Goal: Find contact information: Obtain details needed to contact an individual or organization

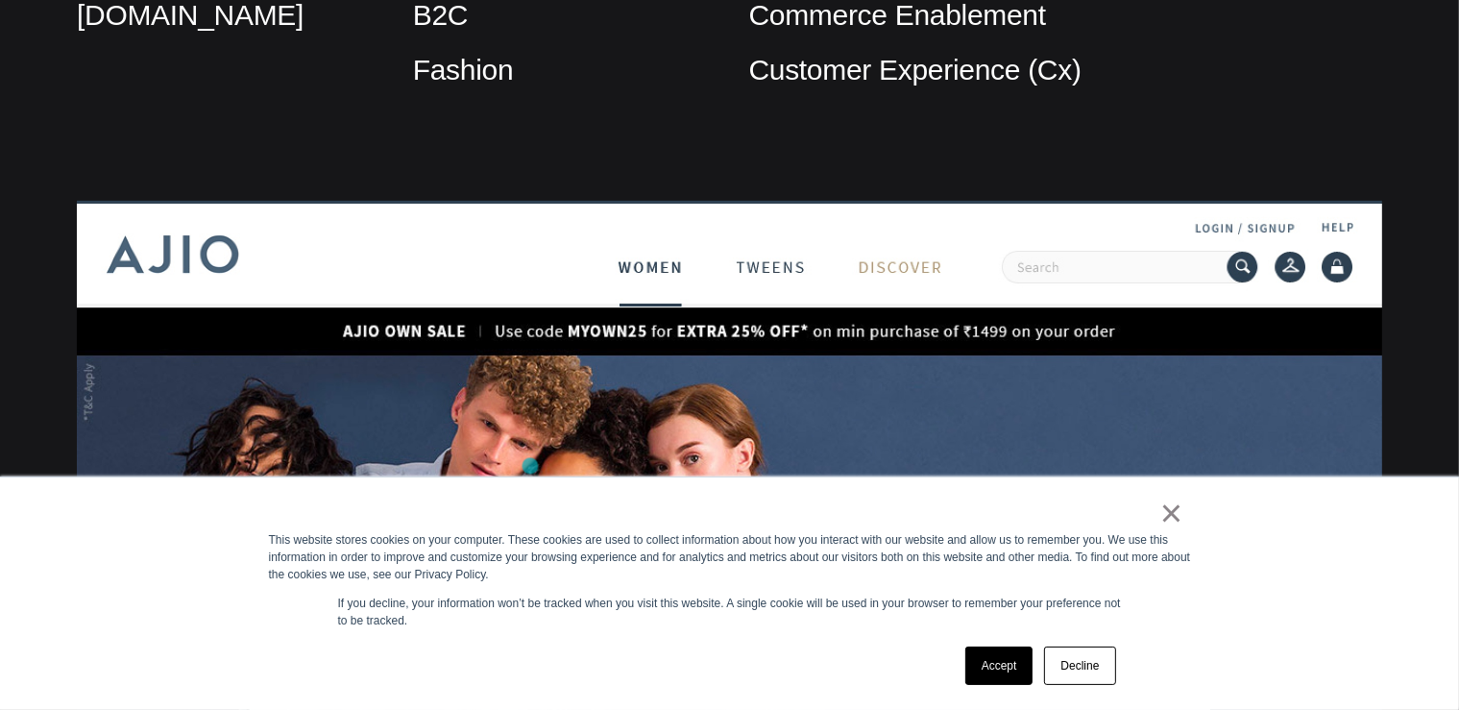
scroll to position [963, 0]
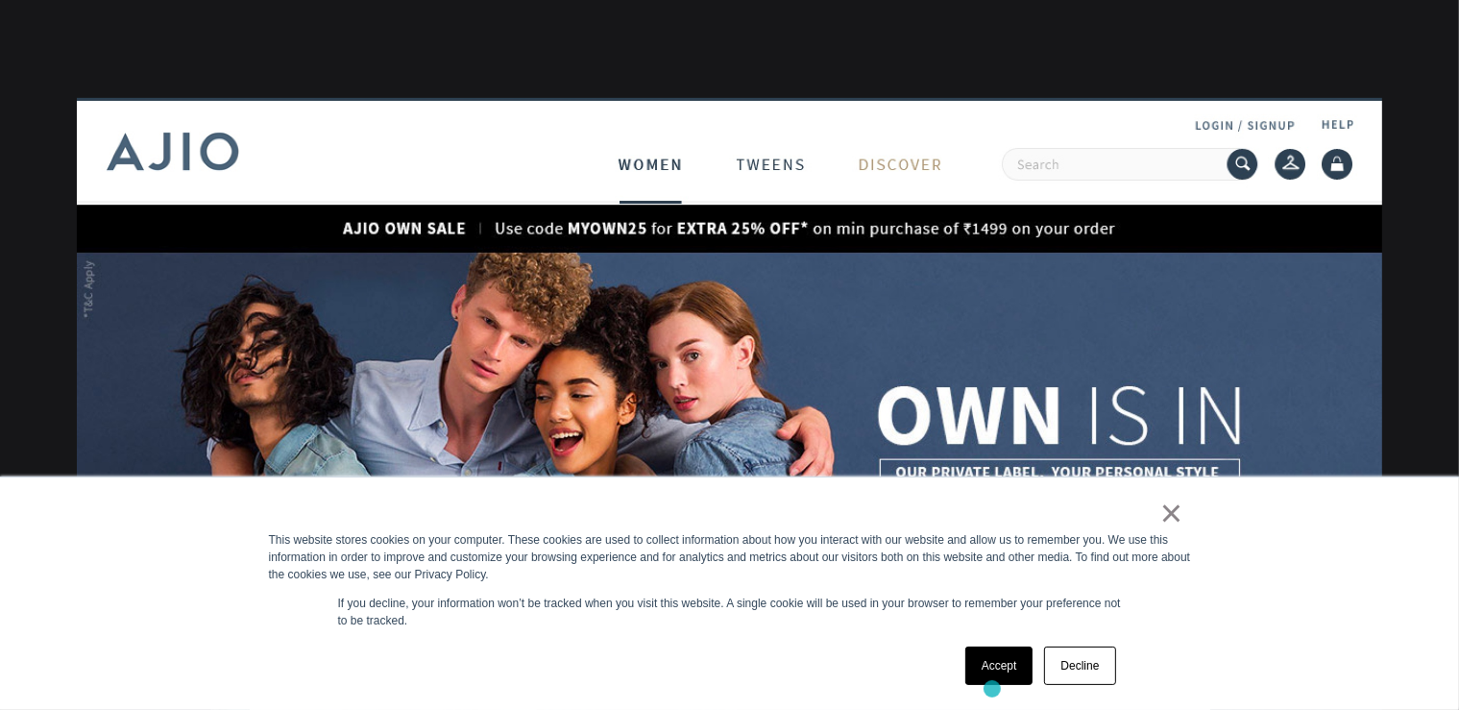
click at [998, 666] on link "Accept" at bounding box center [999, 665] width 68 height 38
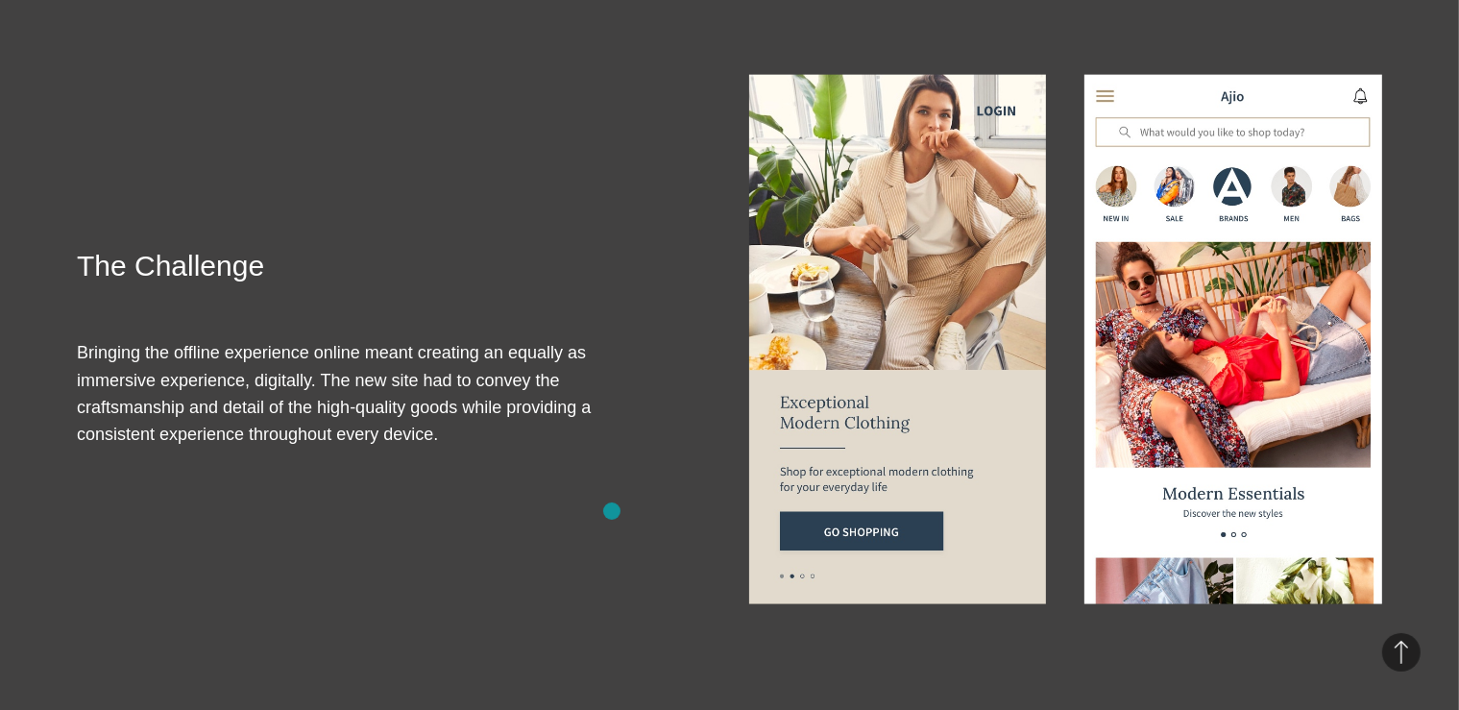
scroll to position [2649, 0]
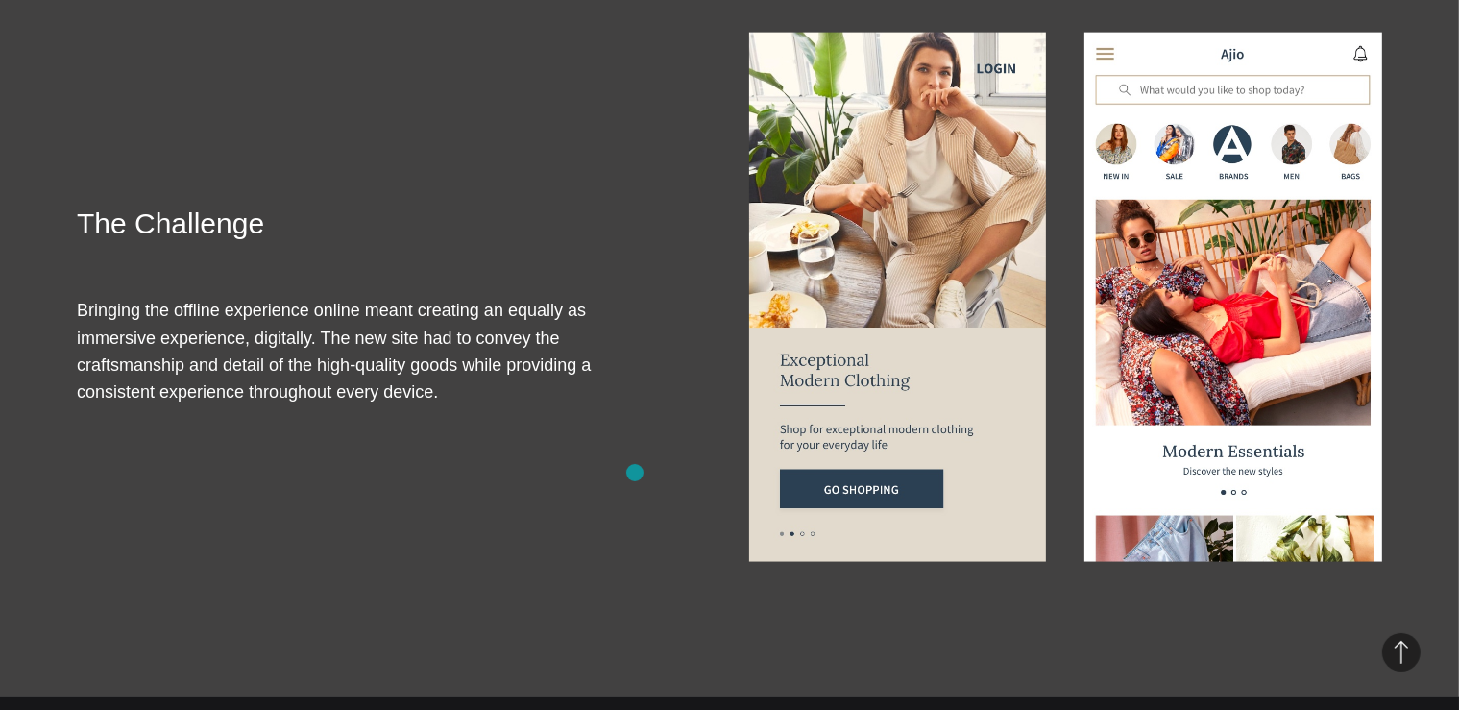
click at [861, 157] on img at bounding box center [898, 297] width 298 height 529
click at [1158, 264] on img at bounding box center [1233, 297] width 298 height 529
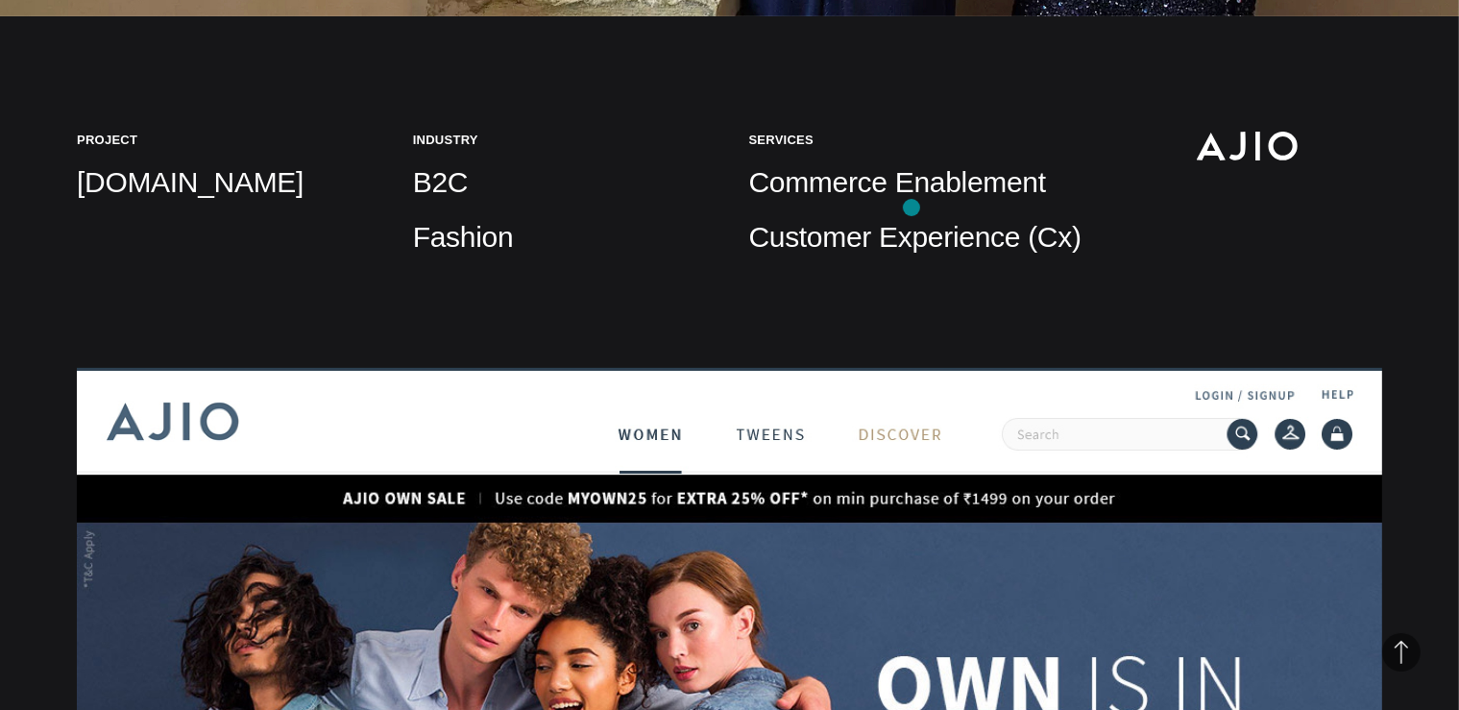
scroll to position [678, 0]
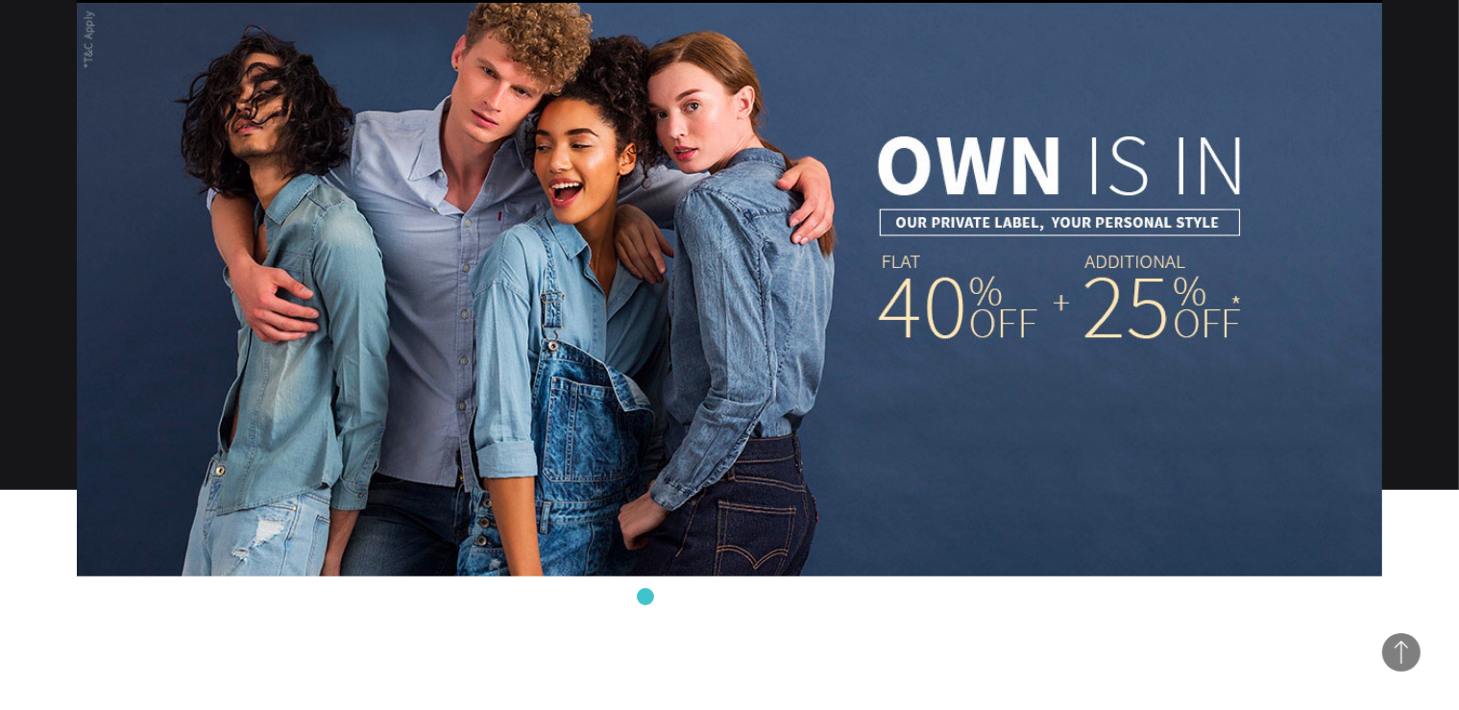
scroll to position [1218, 0]
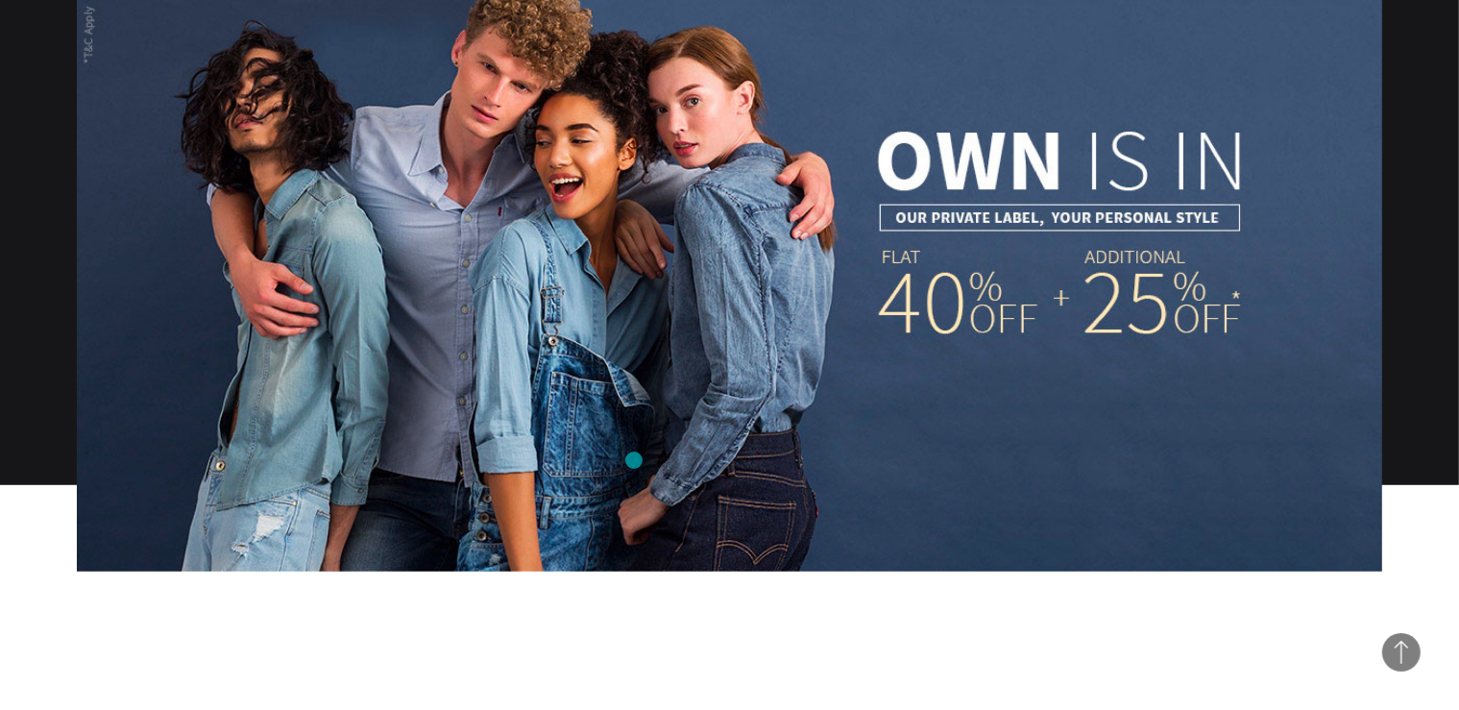
click at [630, 452] on img at bounding box center [729, 207] width 1305 height 728
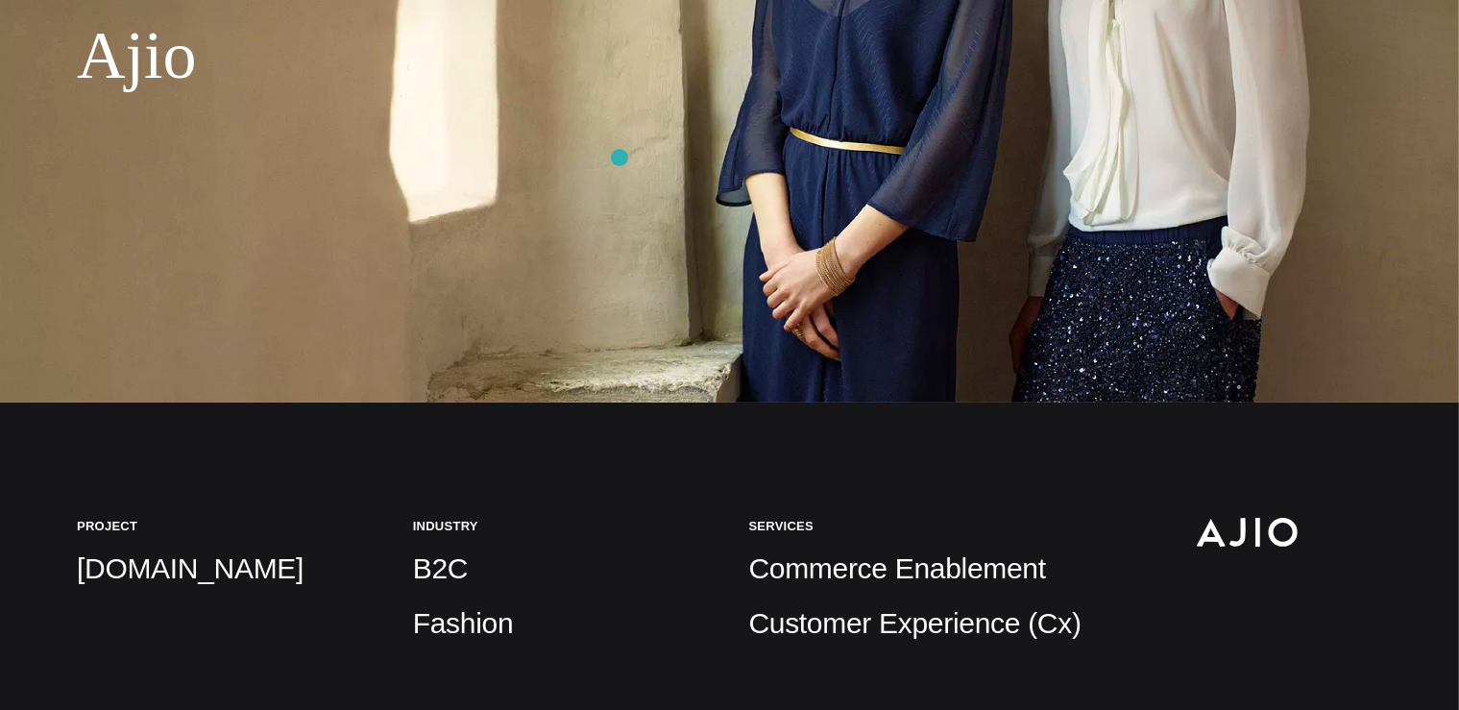
scroll to position [0, 0]
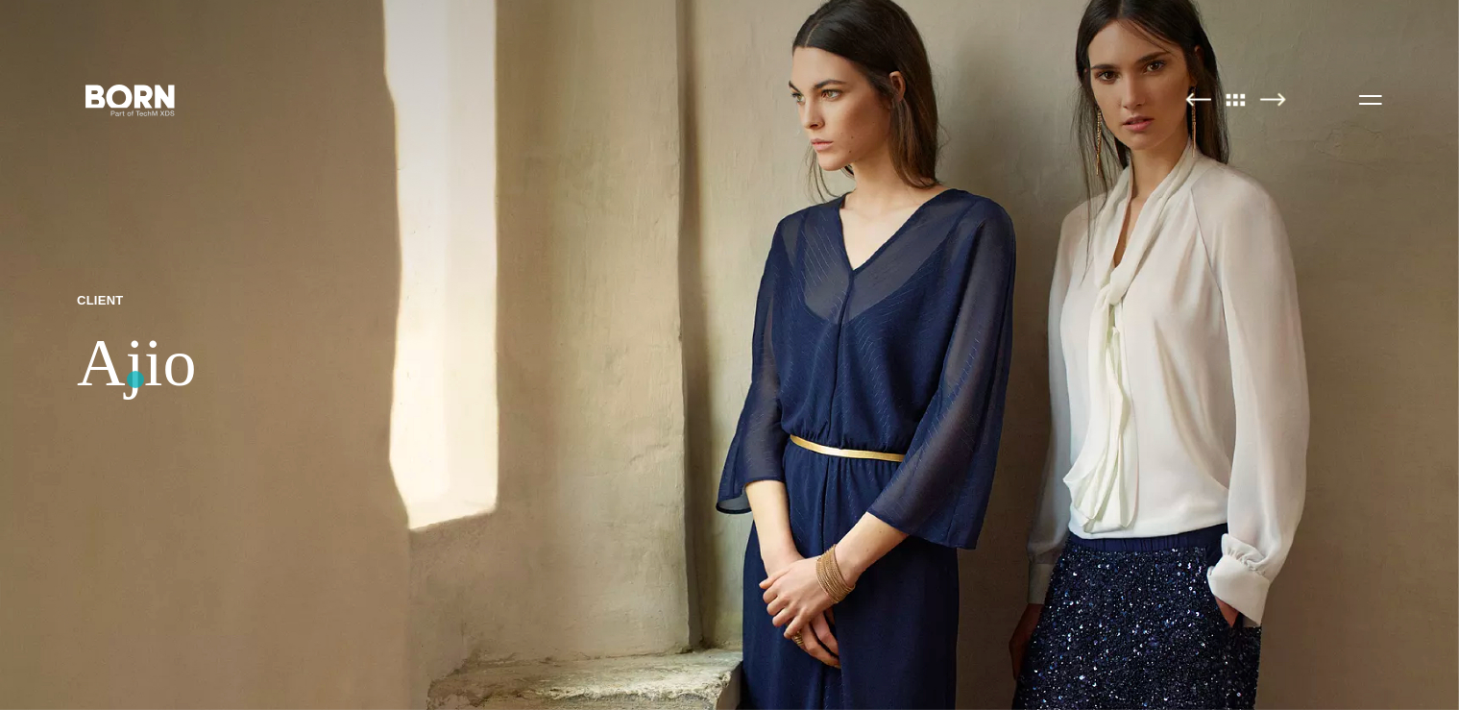
click at [135, 379] on h1 "Ajio" at bounding box center [136, 363] width 119 height 79
click at [104, 307] on p "Client" at bounding box center [136, 300] width 119 height 16
click at [1275, 104] on img at bounding box center [1273, 99] width 26 height 14
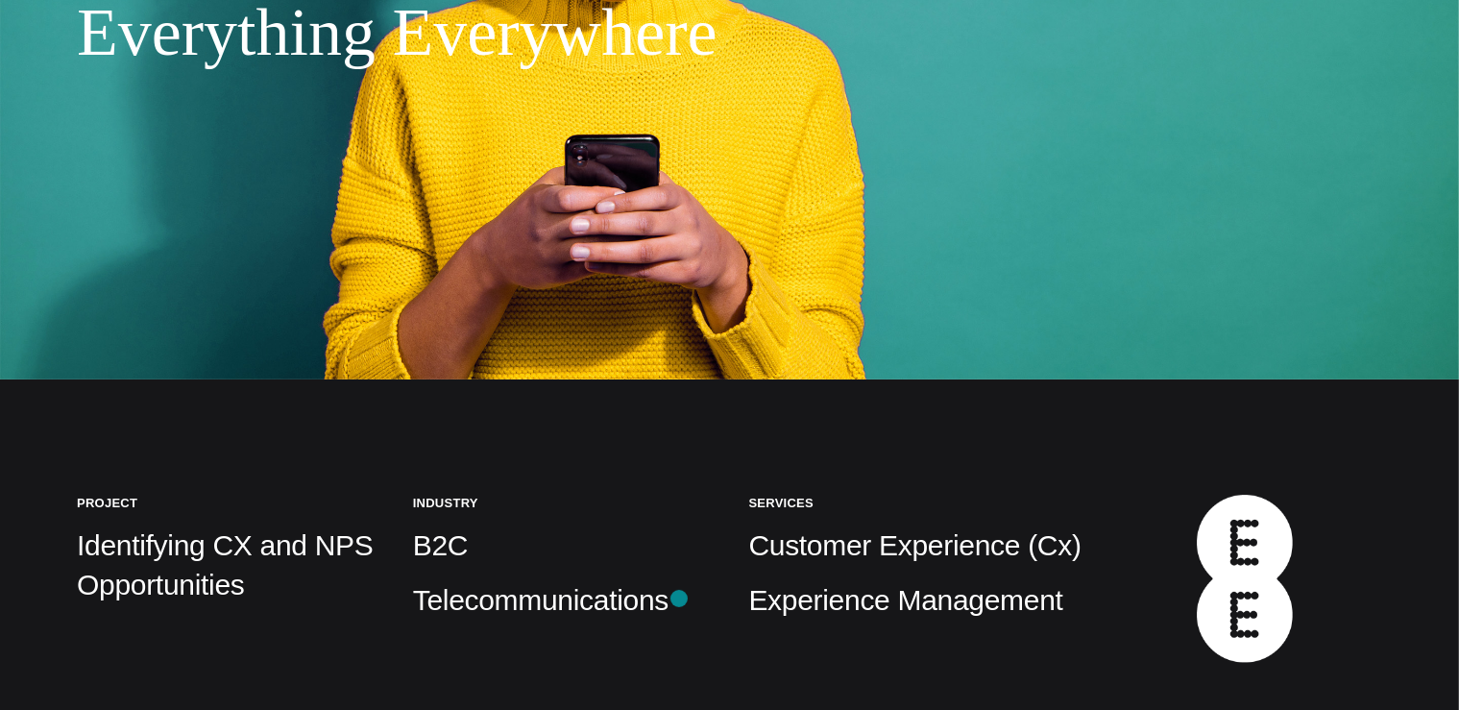
scroll to position [336, 0]
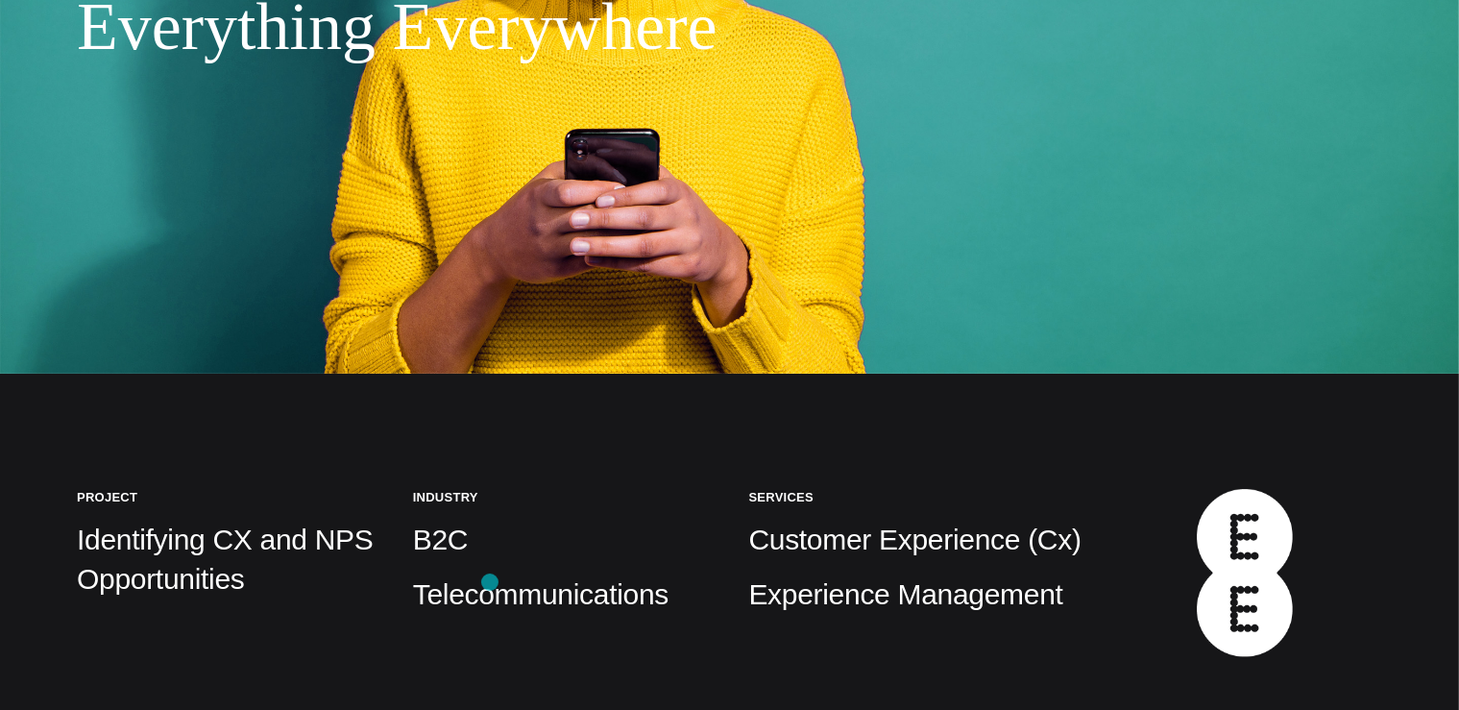
click at [446, 529] on p "B2C" at bounding box center [562, 540] width 298 height 38
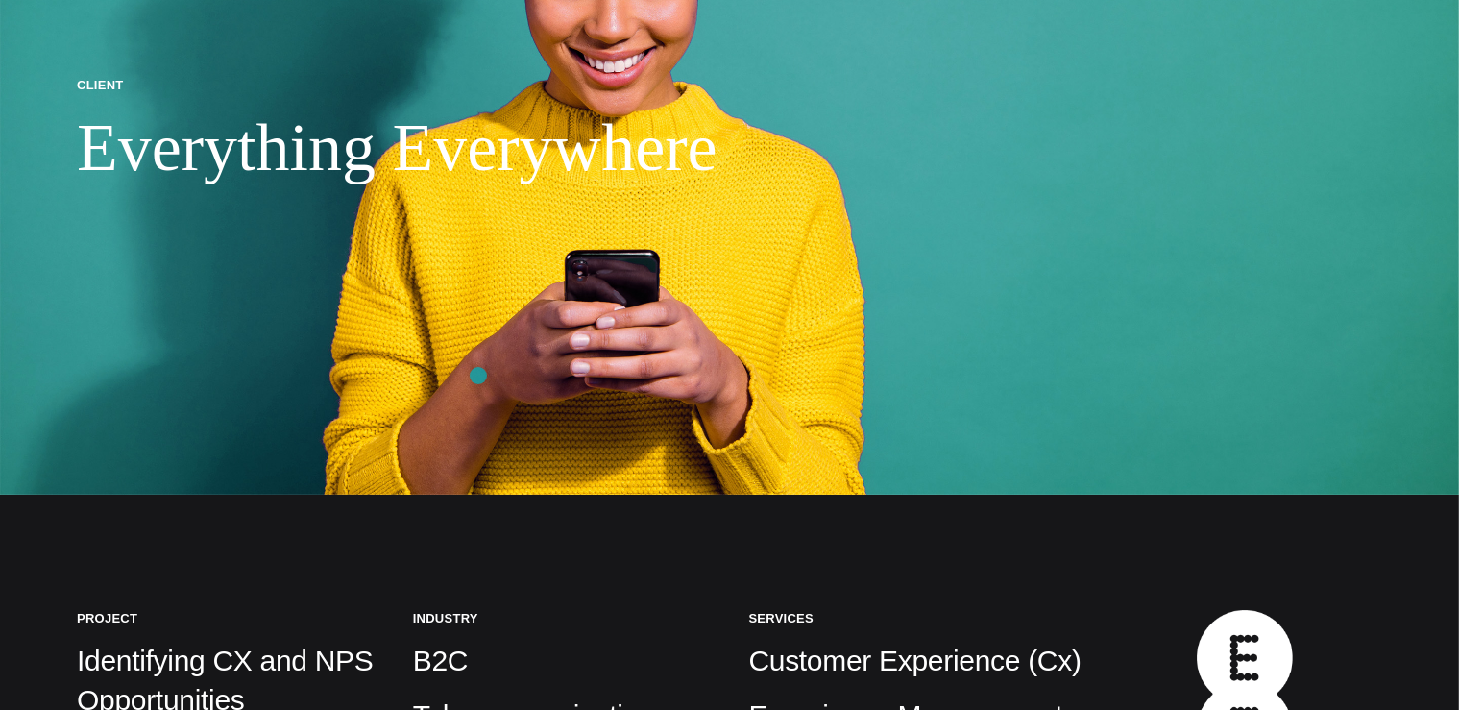
scroll to position [0, 0]
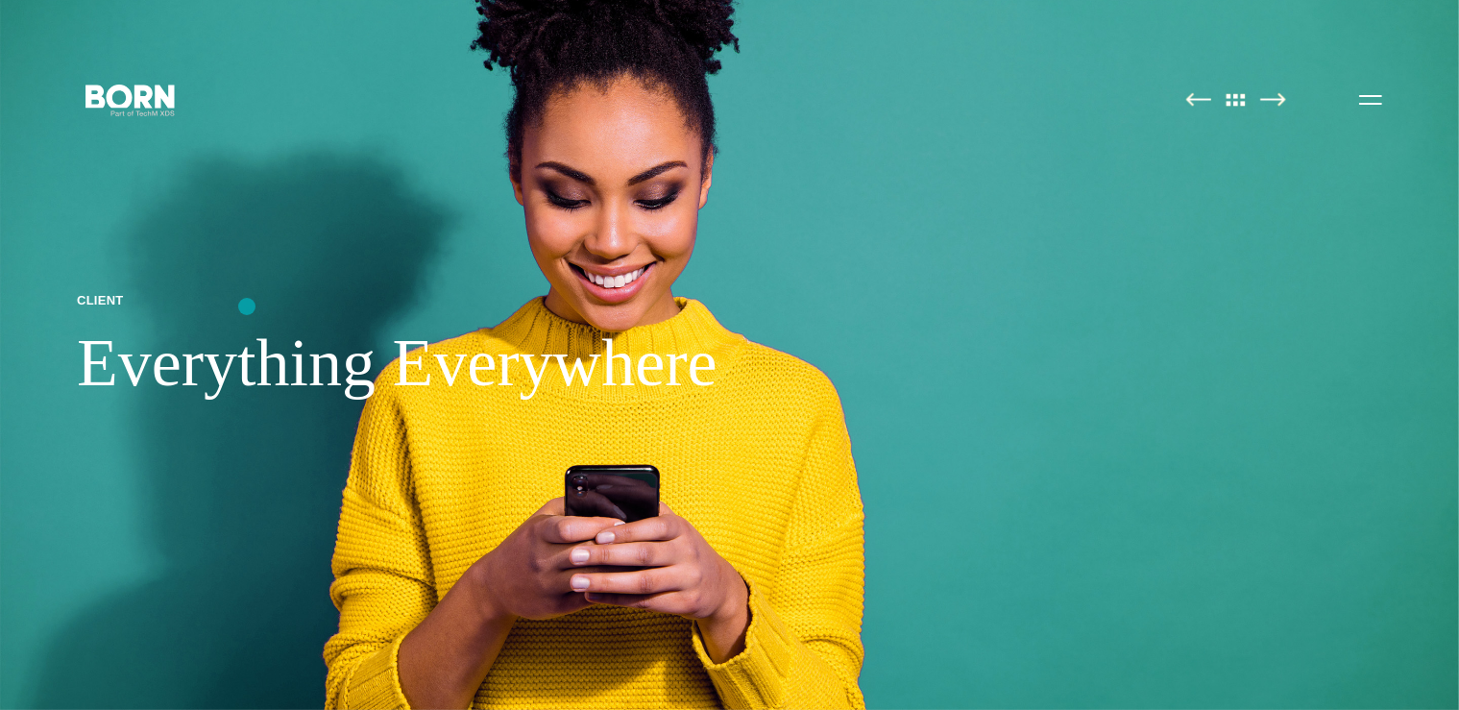
click at [247, 306] on p "Client" at bounding box center [397, 300] width 641 height 16
click at [338, 426] on img at bounding box center [729, 355] width 1459 height 710
click at [435, 428] on img at bounding box center [729, 355] width 1459 height 710
click at [649, 522] on img at bounding box center [729, 355] width 1459 height 710
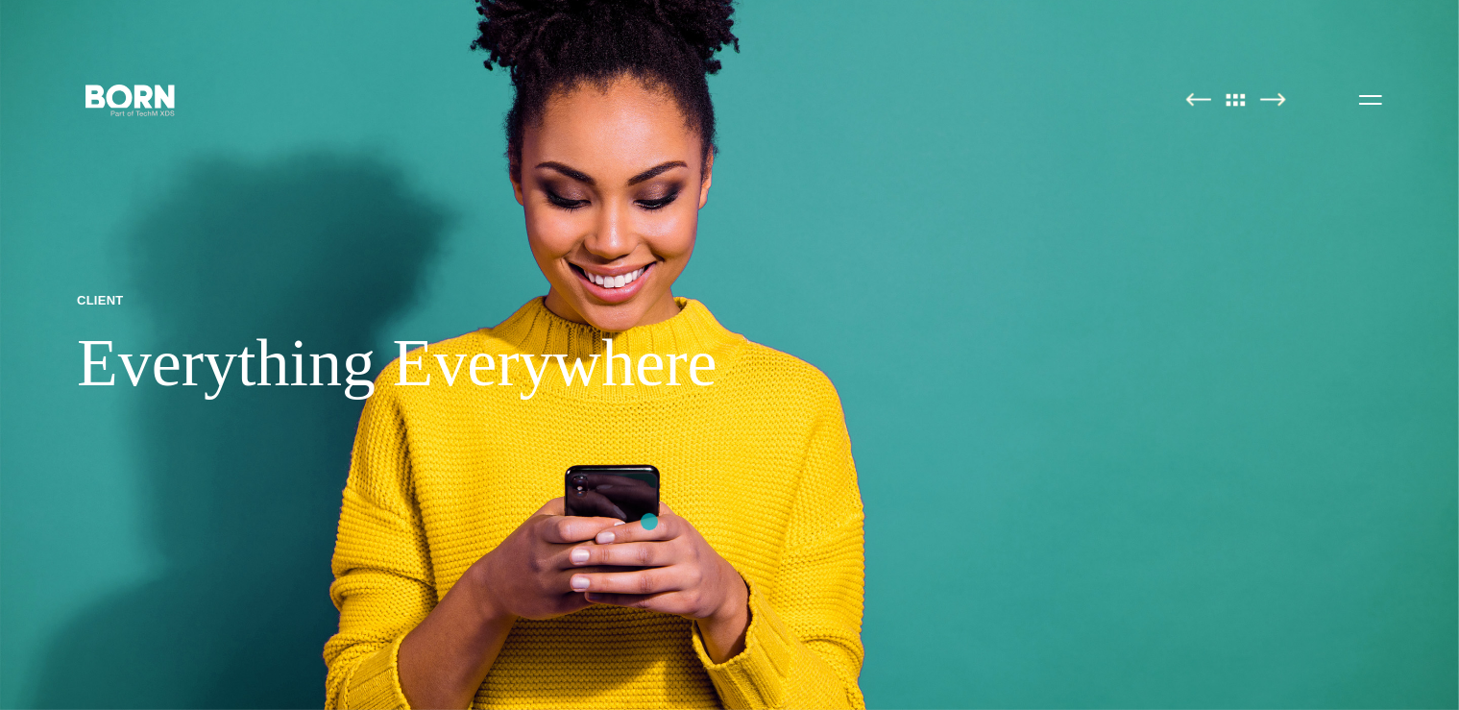
click at [610, 497] on img at bounding box center [729, 355] width 1459 height 710
click at [615, 241] on img at bounding box center [729, 355] width 1459 height 710
click at [1231, 105] on img at bounding box center [1236, 99] width 40 height 14
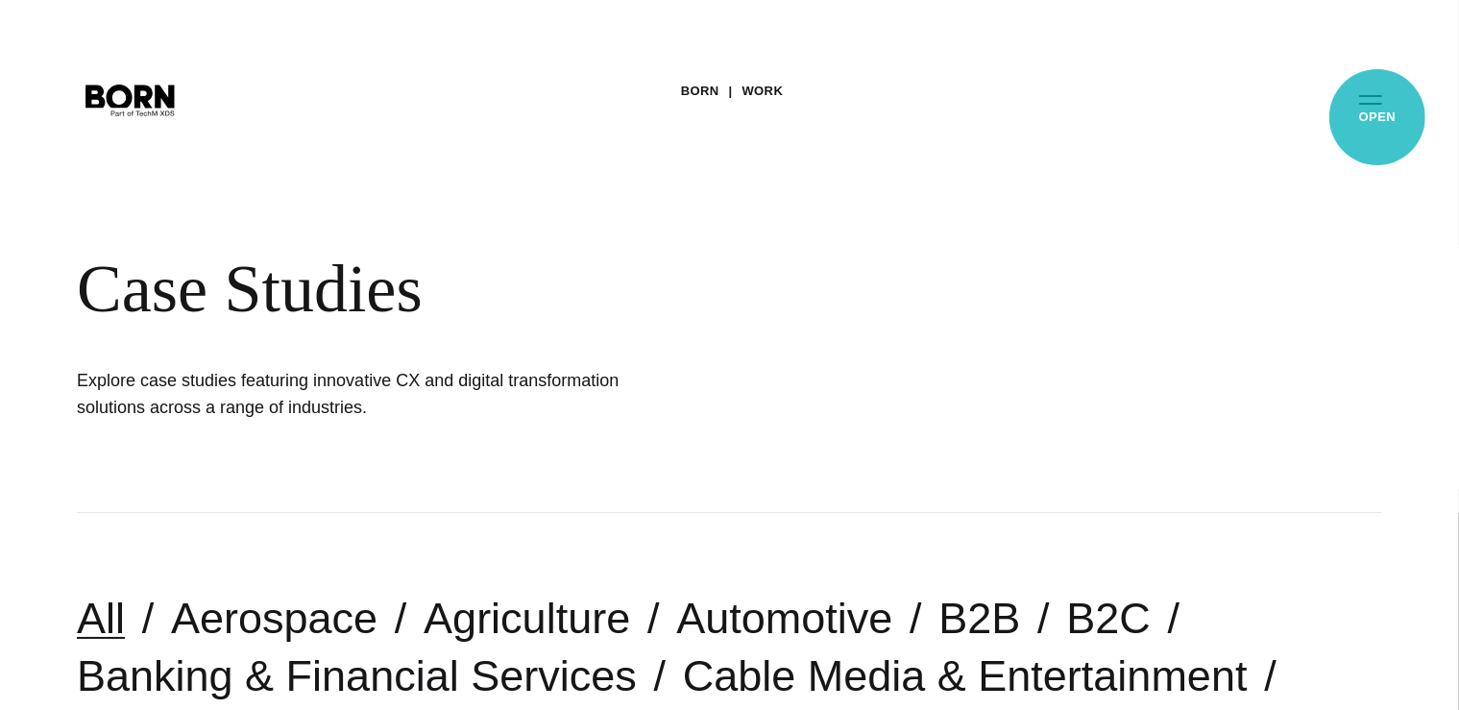
click at [1374, 106] on button "Primary Menu" at bounding box center [1371, 99] width 46 height 40
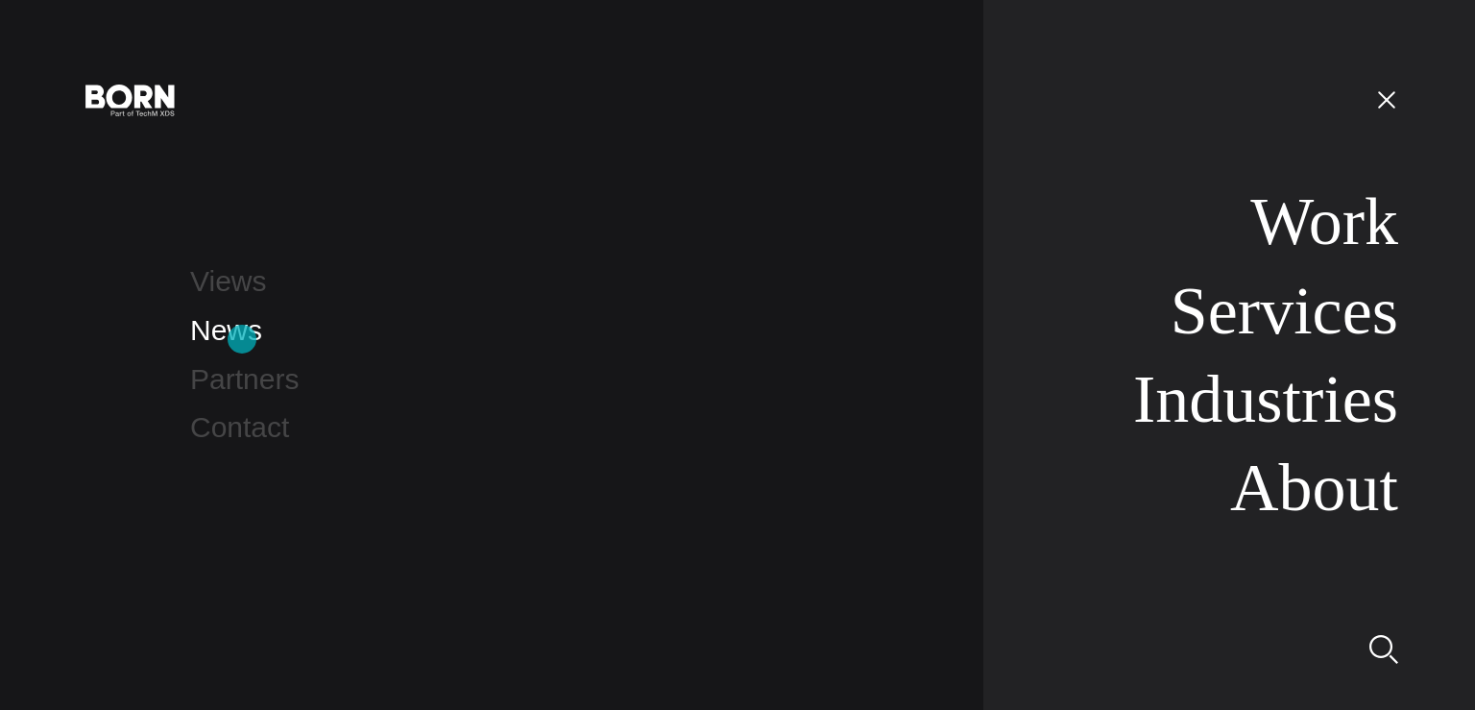
click at [242, 339] on link "News" at bounding box center [226, 330] width 72 height 32
click at [204, 422] on link "Contact" at bounding box center [239, 427] width 99 height 32
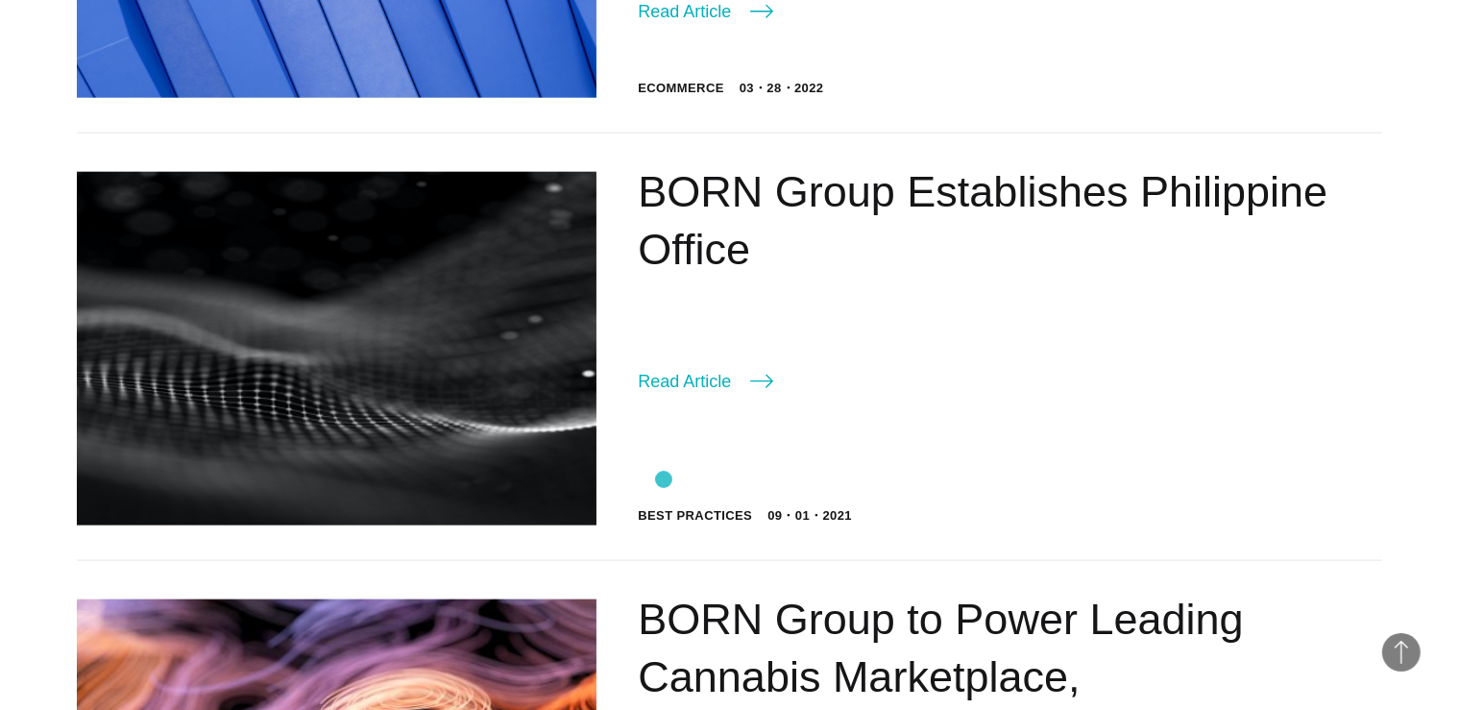
scroll to position [2304, 0]
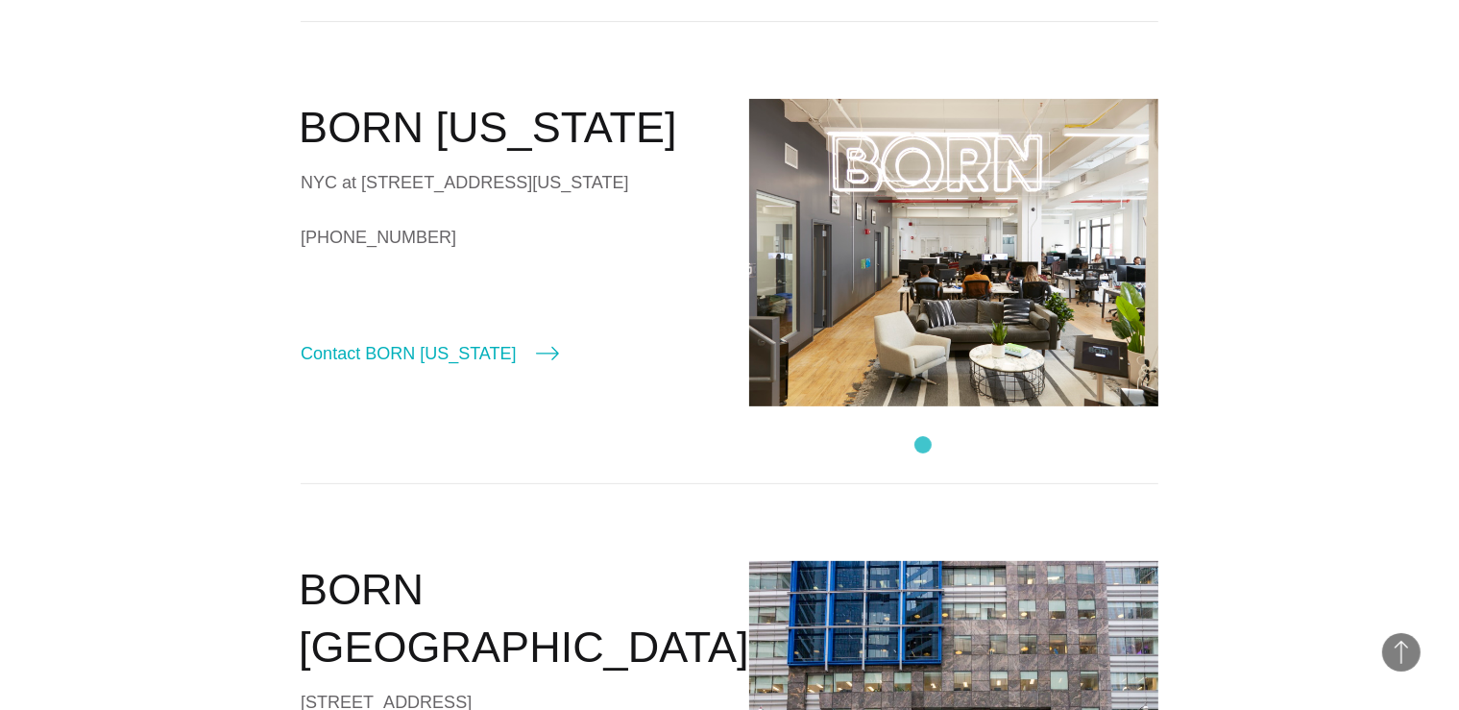
scroll to position [638, 0]
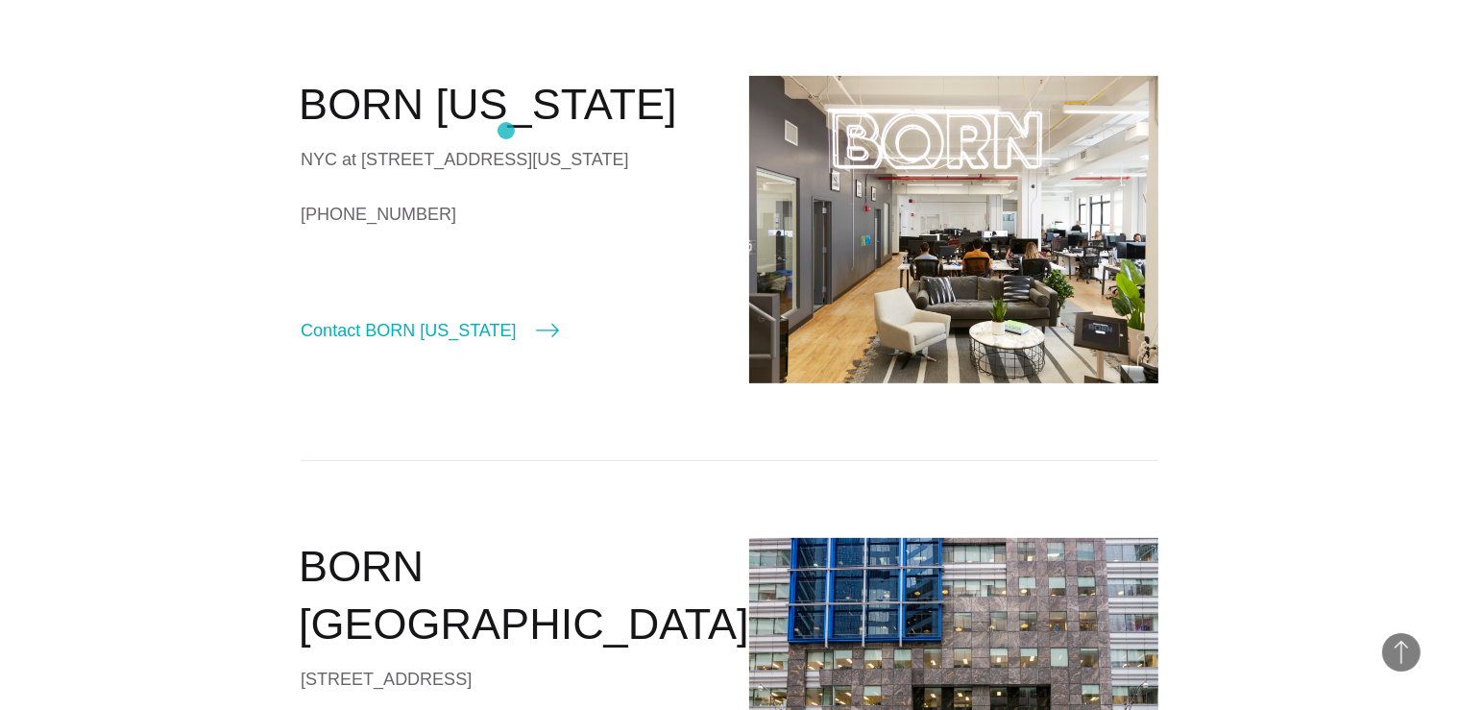
click at [500, 109] on h2 "BORN [US_STATE]" at bounding box center [504, 105] width 411 height 58
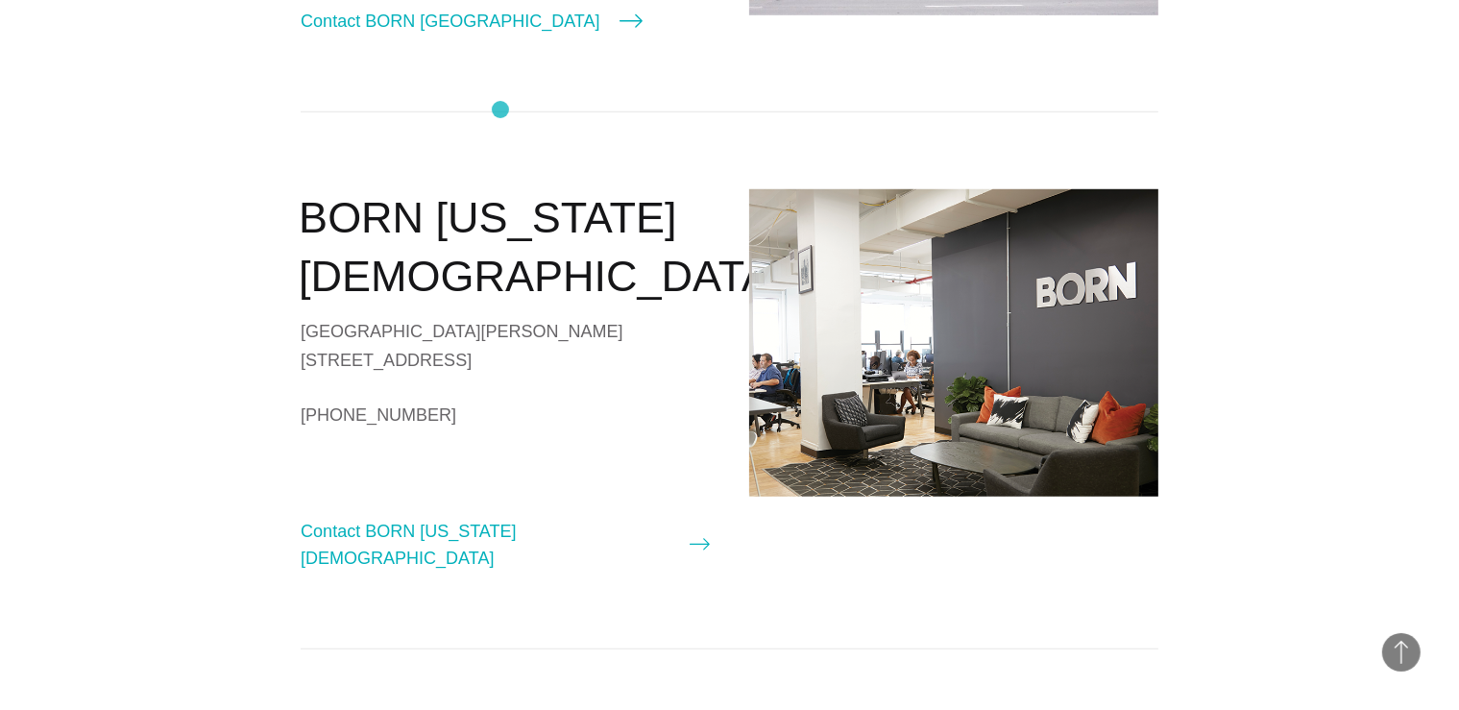
scroll to position [1529, 0]
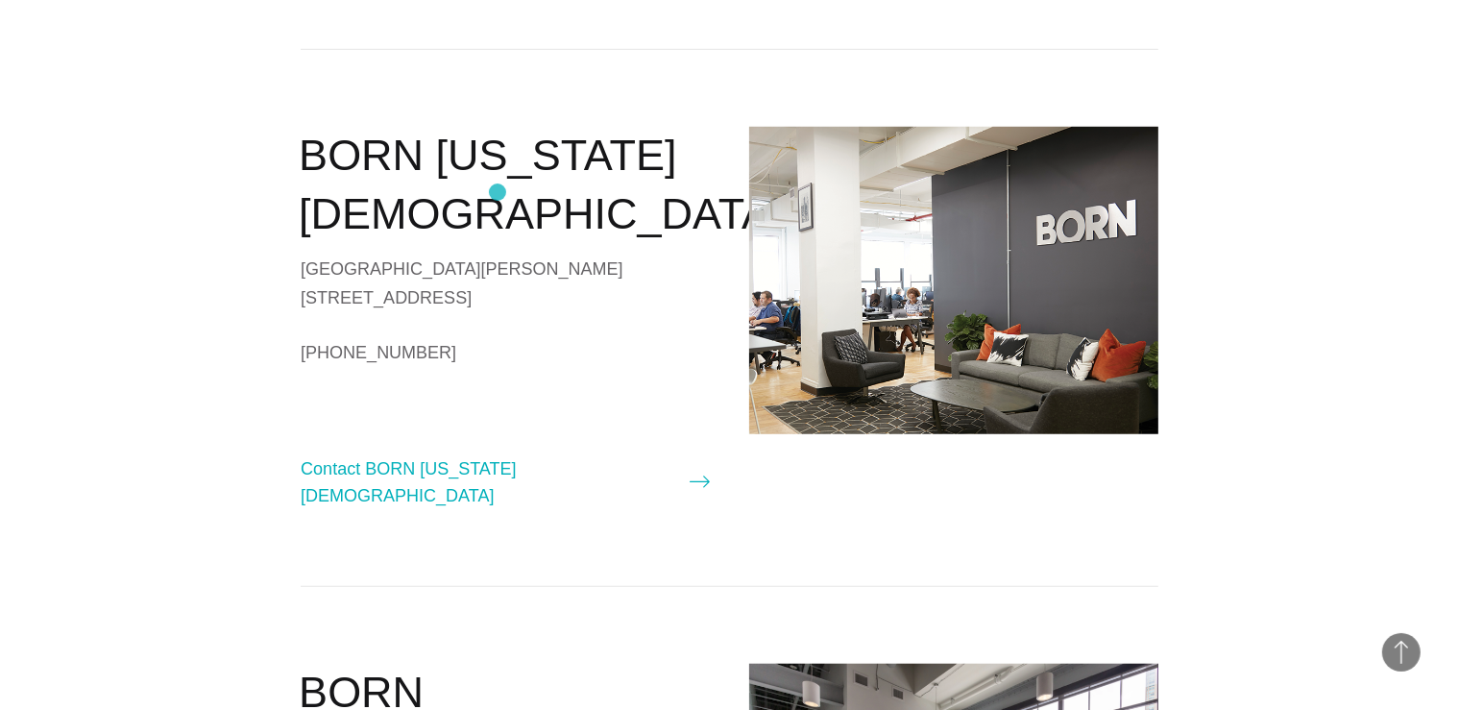
click at [498, 192] on h2 "BORN [US_STATE][DEMOGRAPHIC_DATA]" at bounding box center [504, 185] width 411 height 116
click at [491, 506] on link "Contact BORN [US_STATE][DEMOGRAPHIC_DATA]" at bounding box center [505, 482] width 409 height 54
select select "**********"
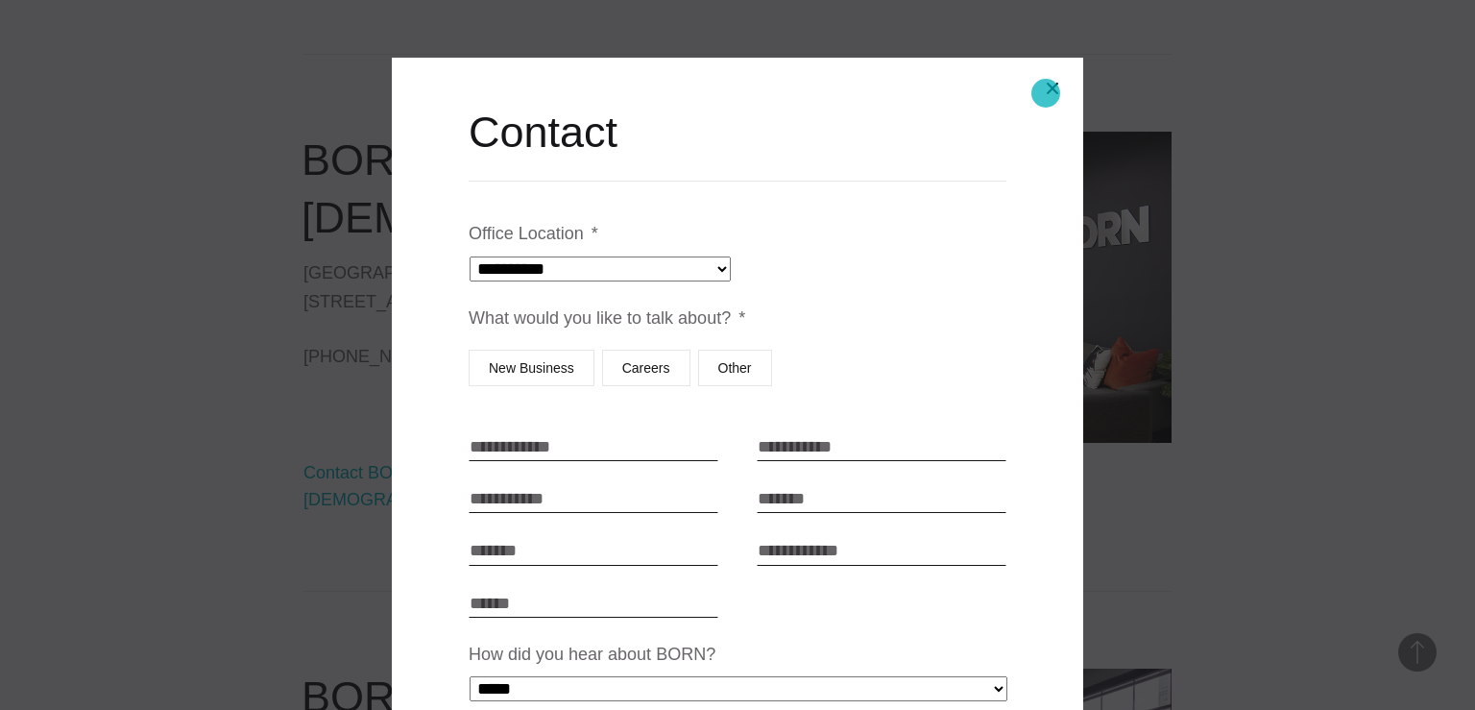
click at [1046, 93] on button "Close modal" at bounding box center [1053, 88] width 46 height 46
